Goal: Find specific page/section

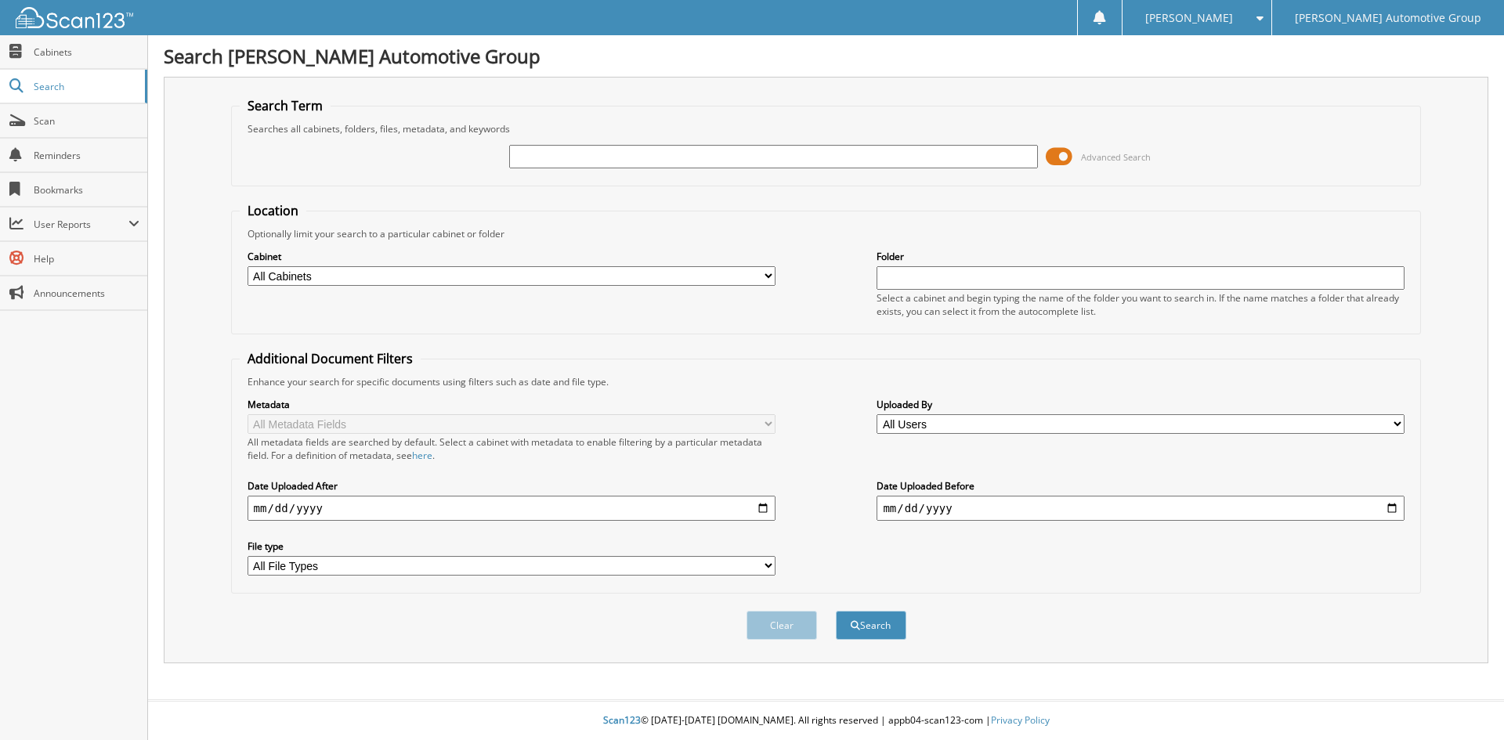
click at [602, 162] on input "text" at bounding box center [773, 157] width 528 height 24
click at [602, 161] on input "text" at bounding box center [773, 157] width 528 height 24
type input "[PERSON_NAME]"
click at [836, 611] on button "Search" at bounding box center [871, 625] width 71 height 29
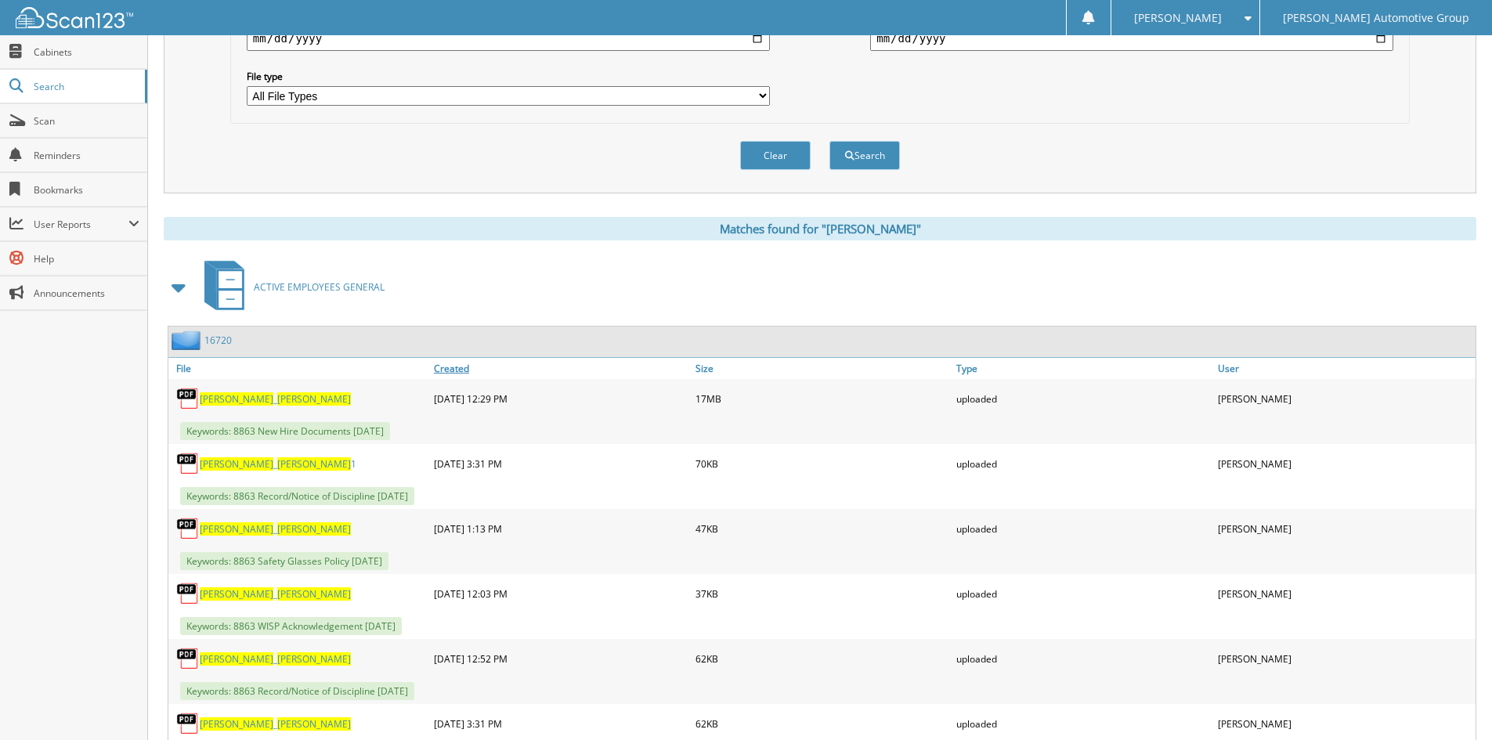
scroll to position [548, 0]
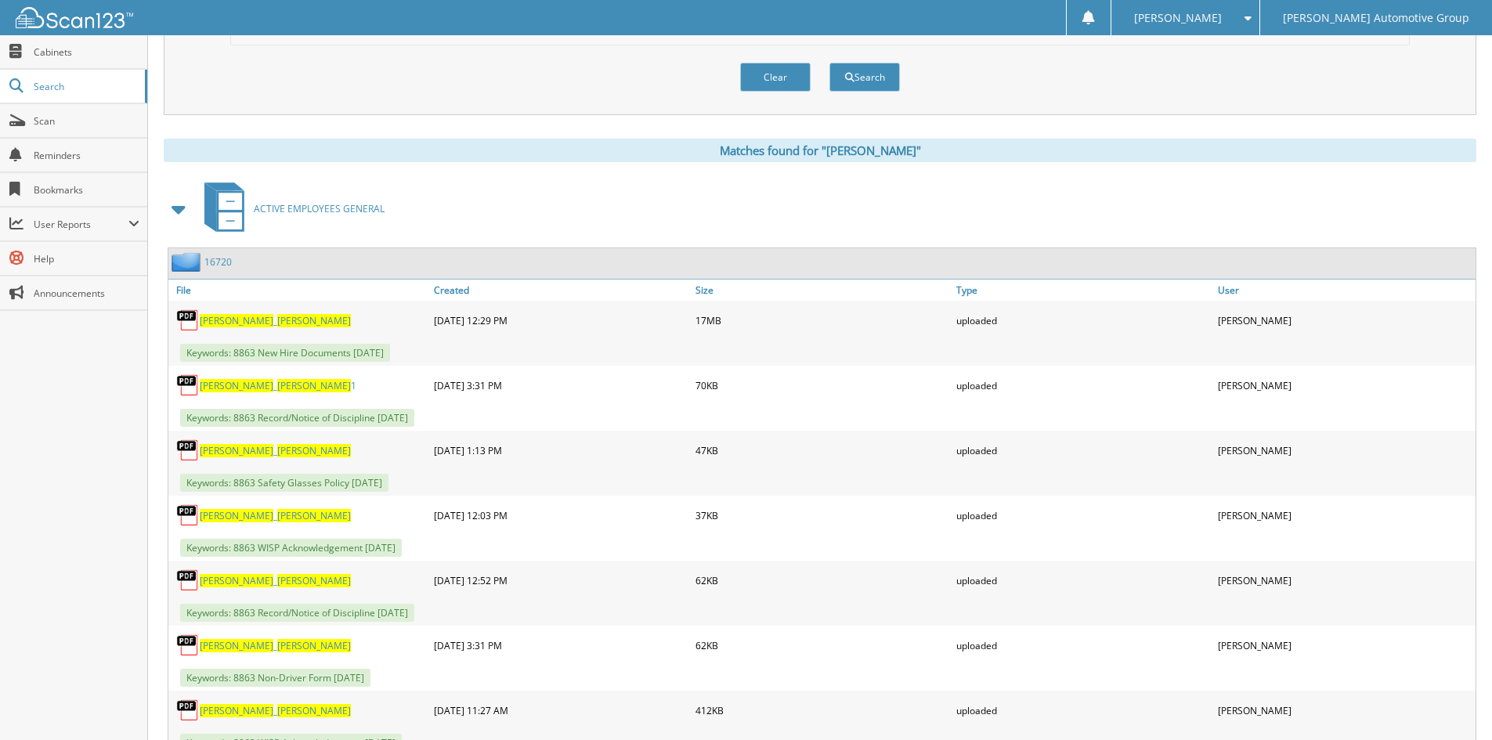
click at [215, 263] on link "16720" at bounding box center [217, 261] width 27 height 13
